Goal: Ask a question

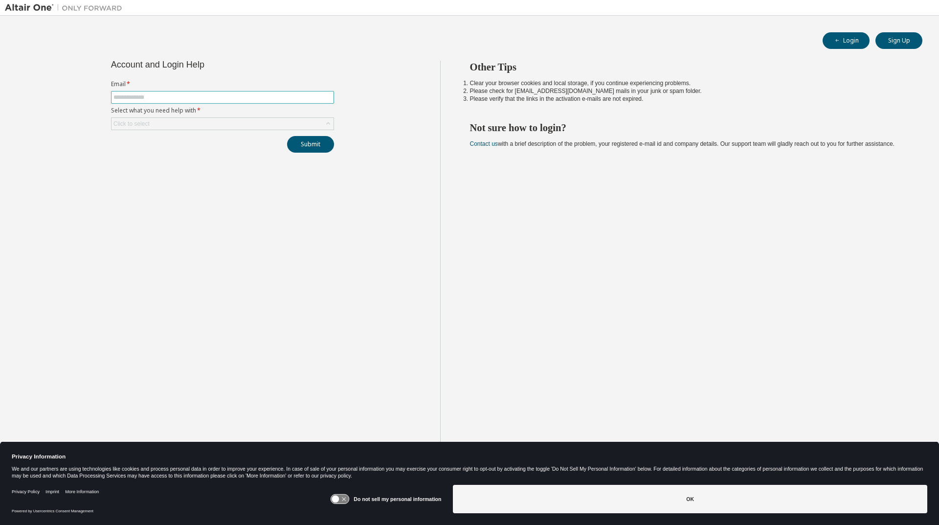
click at [189, 96] on input "text" at bounding box center [222, 97] width 218 height 8
type input "**********"
click at [174, 123] on div "Click to select" at bounding box center [223, 124] width 222 height 12
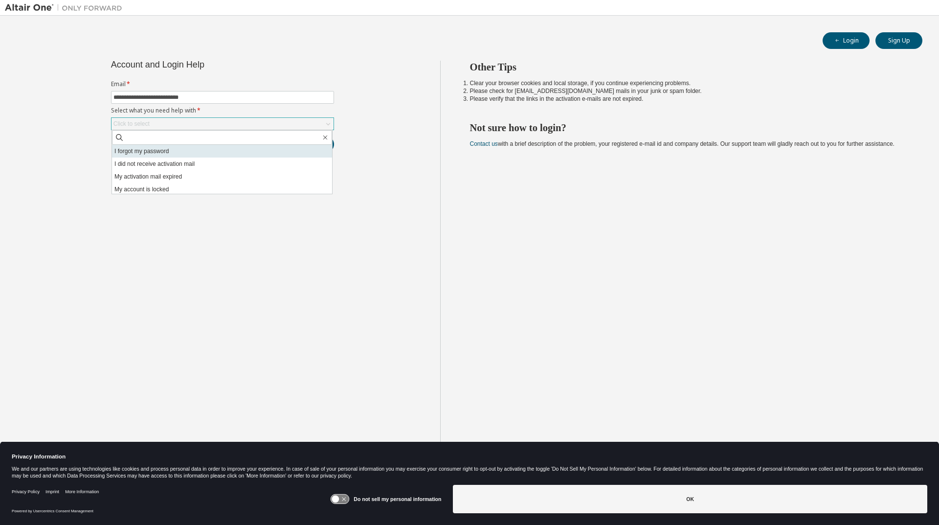
click at [178, 149] on li "I forgot my password" at bounding box center [222, 151] width 220 height 13
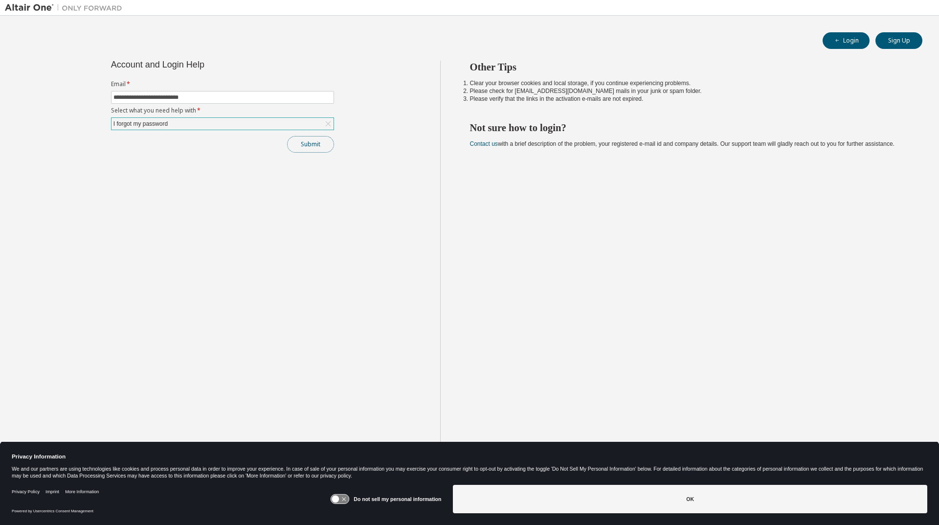
click at [316, 148] on button "Submit" at bounding box center [310, 144] width 47 height 17
click at [345, 496] on icon at bounding box center [340, 498] width 18 height 9
drag, startPoint x: 557, startPoint y: 492, endPoint x: 582, endPoint y: 491, distance: 25.0
click at [569, 492] on button "OK" at bounding box center [690, 499] width 474 height 28
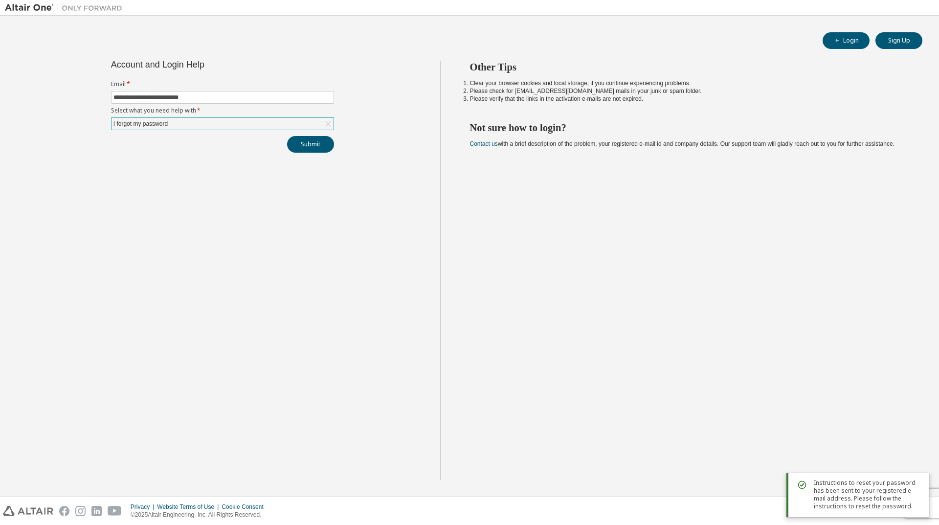
drag, startPoint x: 299, startPoint y: 242, endPoint x: 290, endPoint y: 225, distance: 19.0
click at [299, 241] on div "**********" at bounding box center [222, 270] width 435 height 419
click at [307, 143] on button "Submit" at bounding box center [310, 144] width 47 height 17
